Goal: Navigation & Orientation: Find specific page/section

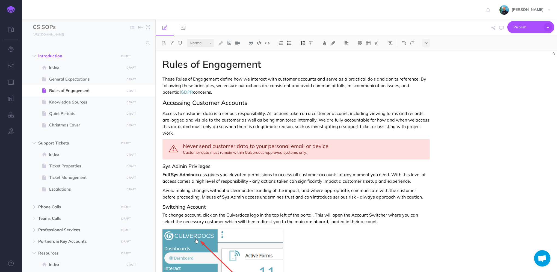
select select "null"
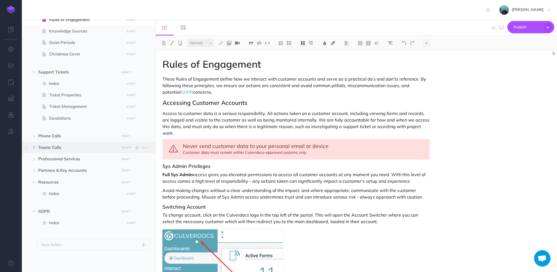
click at [34, 148] on icon "button" at bounding box center [34, 147] width 3 height 3
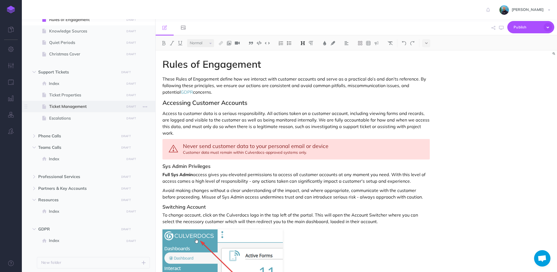
click at [63, 101] on span at bounding box center [89, 106] width 134 height 11
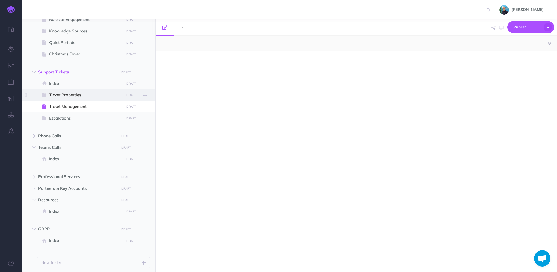
click at [64, 96] on span "Ticket Properties" at bounding box center [85, 95] width 73 height 7
select select "null"
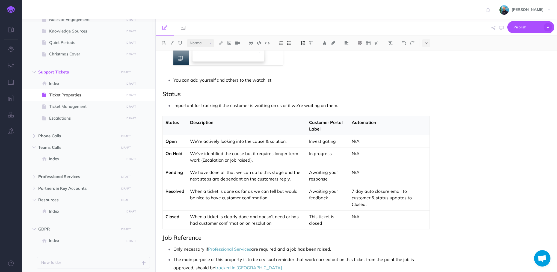
scroll to position [656, 0]
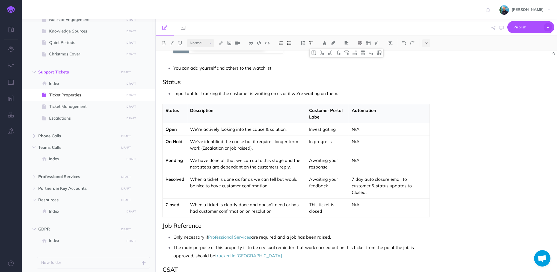
click at [204, 147] on p "We’ve identified the cause but it requires longer term work (Escalation or Job …" at bounding box center [246, 144] width 113 height 13
click at [499, 27] on button "button" at bounding box center [501, 28] width 7 height 16
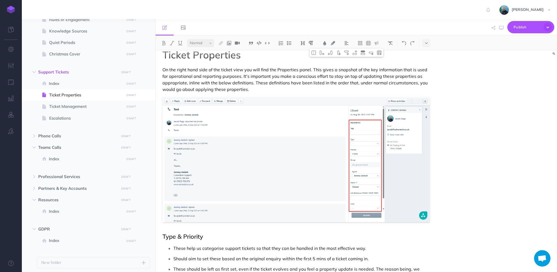
scroll to position [0, 0]
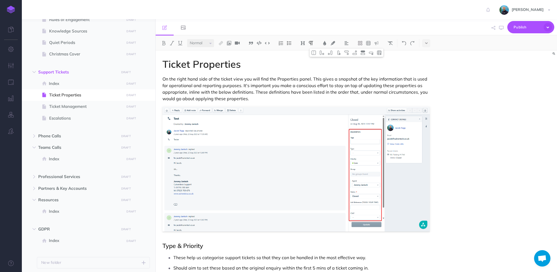
click at [17, 11] on link at bounding box center [11, 9] width 22 height 19
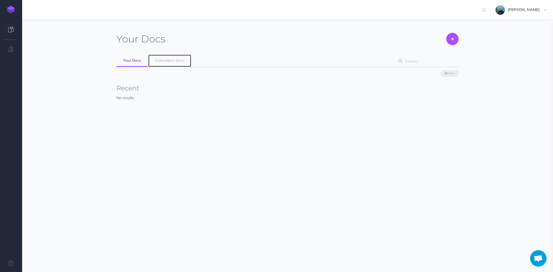
click at [162, 58] on span "Culverdocs Docs" at bounding box center [169, 60] width 29 height 5
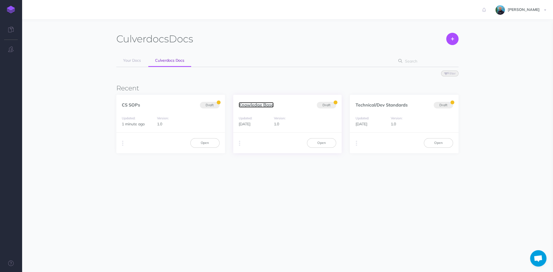
click at [267, 104] on link "Knowledge Base" at bounding box center [256, 104] width 35 height 5
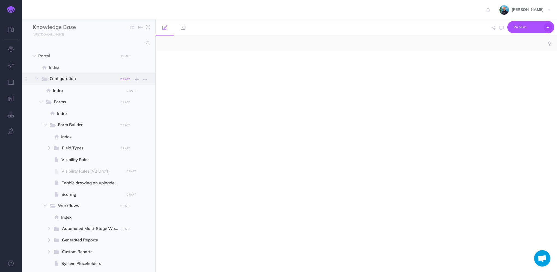
select select "null"
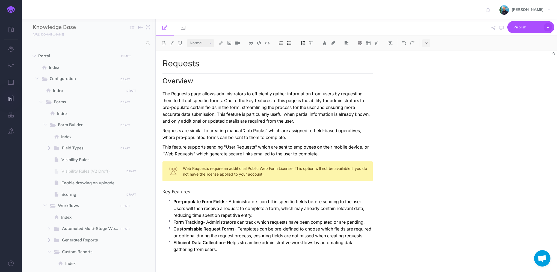
click at [11, 97] on icon "button" at bounding box center [11, 98] width 6 height 5
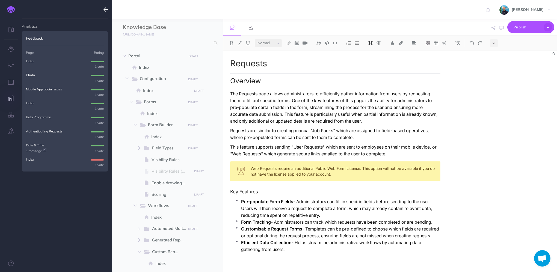
click at [32, 160] on p "Index" at bounding box center [30, 159] width 8 height 5
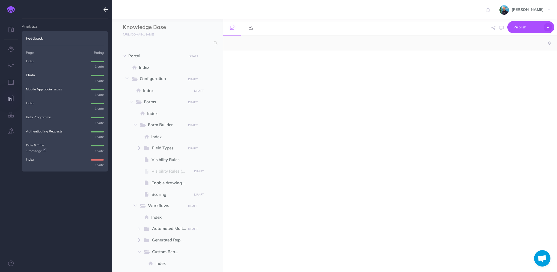
select select "null"
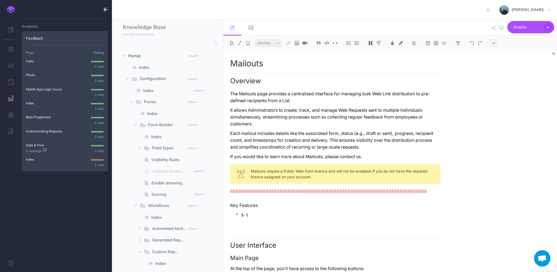
click at [31, 146] on p "Date & Time" at bounding box center [35, 145] width 18 height 5
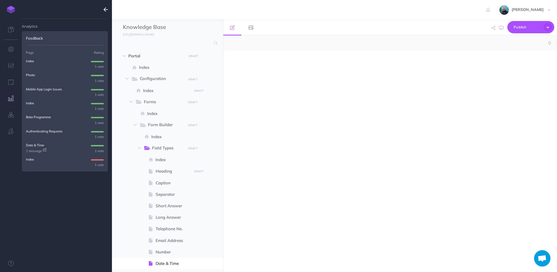
select select "null"
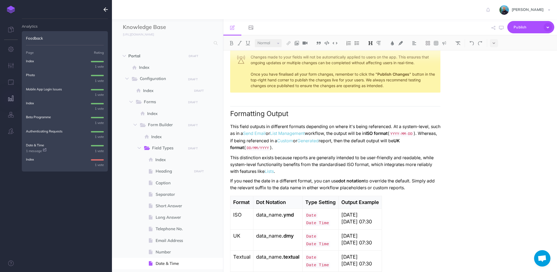
scroll to position [967, 0]
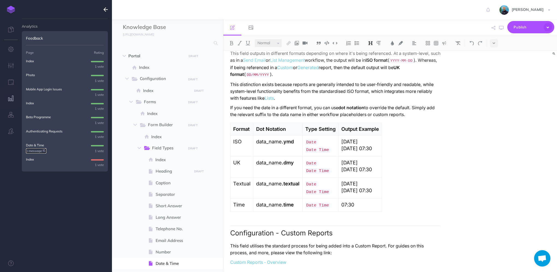
click at [46, 150] on icon at bounding box center [44, 149] width 3 height 3
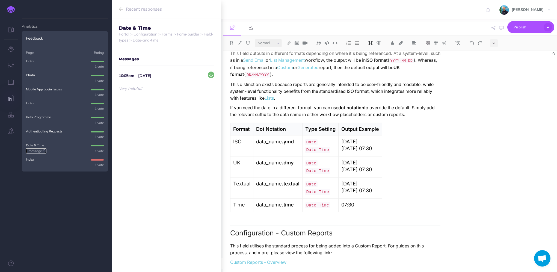
click at [45, 150] on icon at bounding box center [44, 149] width 3 height 3
click at [121, 9] on icon "button" at bounding box center [121, 9] width 4 height 7
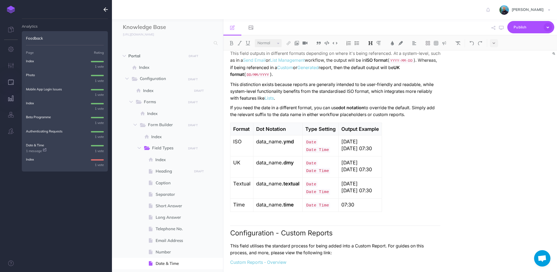
click at [13, 84] on icon "button" at bounding box center [11, 81] width 6 height 5
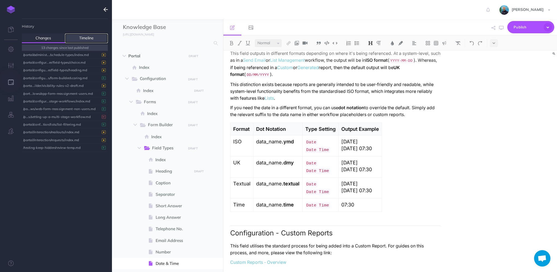
click at [82, 37] on link "Timeline" at bounding box center [86, 39] width 43 height 10
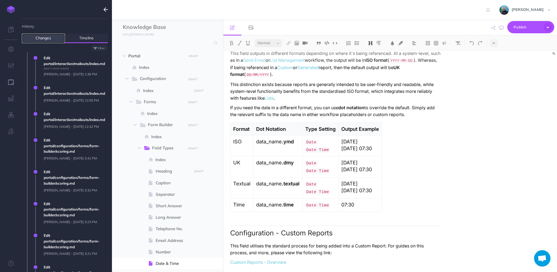
click at [56, 37] on link "Changes" at bounding box center [43, 39] width 43 height 10
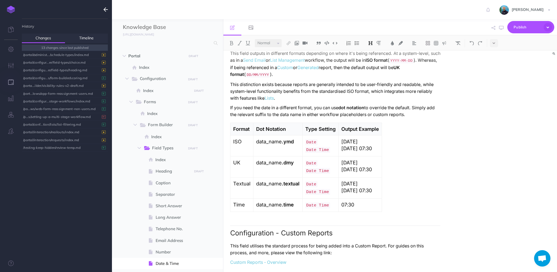
click at [104, 10] on icon "button" at bounding box center [106, 9] width 4 height 7
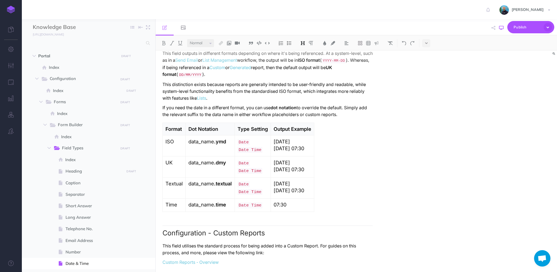
click at [503, 26] on icon "button" at bounding box center [501, 28] width 4 height 4
click at [13, 12] on img at bounding box center [11, 10] width 8 height 8
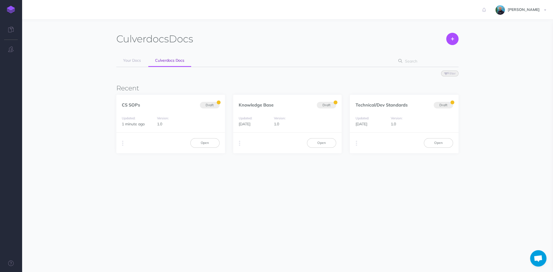
click at [272, 44] on div "Culverdocs Docs Create Your Docs Culverdocs Docs Filter Status Published Drafts…" at bounding box center [287, 101] width 342 height 137
